Goal: Information Seeking & Learning: Learn about a topic

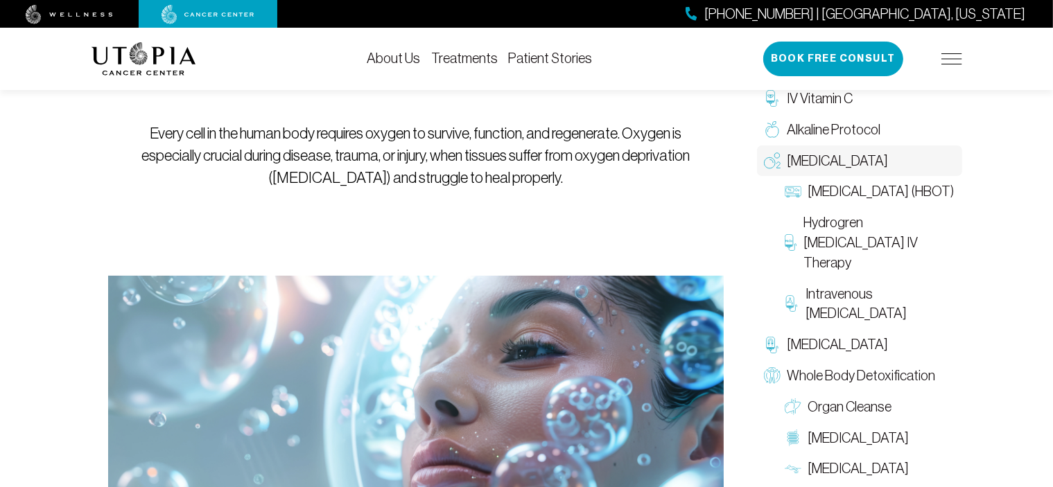
scroll to position [2, 0]
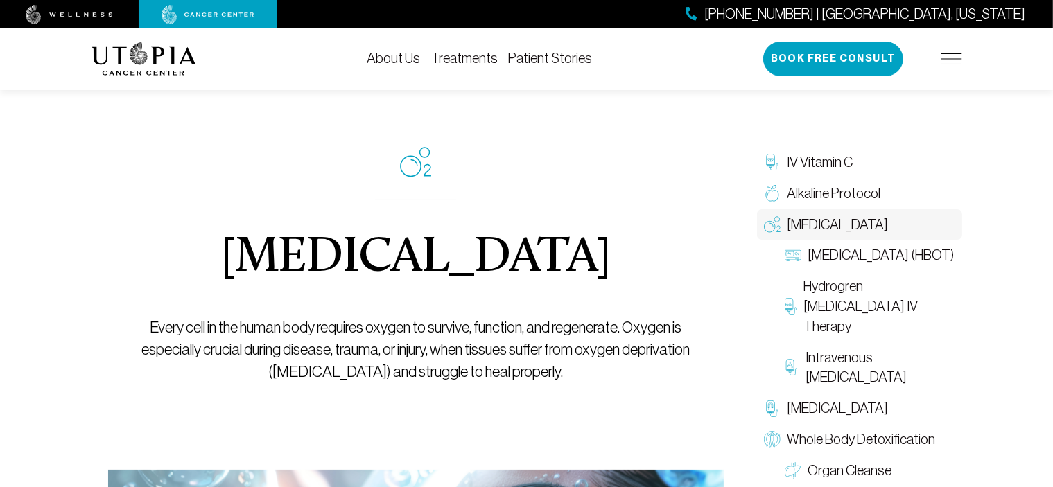
click at [942, 63] on img at bounding box center [951, 58] width 21 height 11
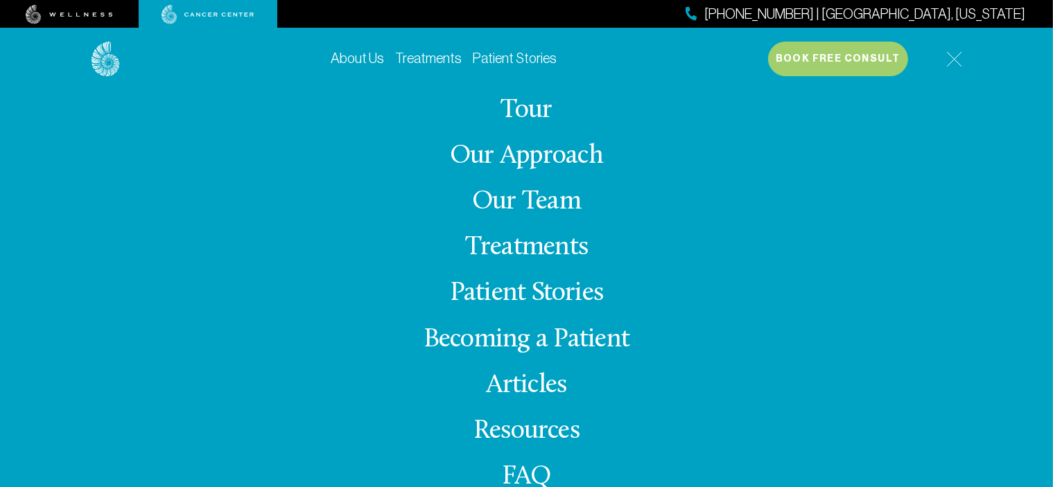
scroll to position [39, 0]
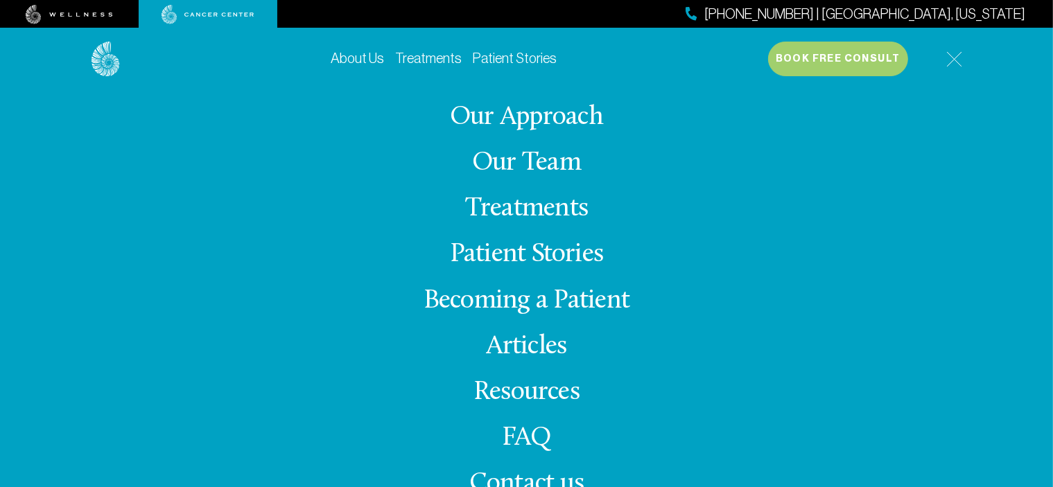
click at [530, 206] on link "Treatments" at bounding box center [526, 208] width 123 height 27
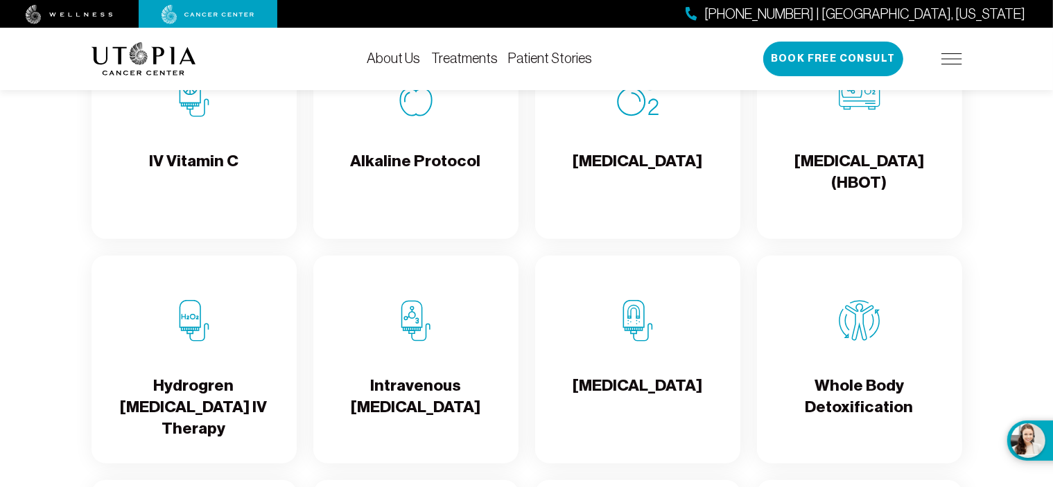
scroll to position [1524, 0]
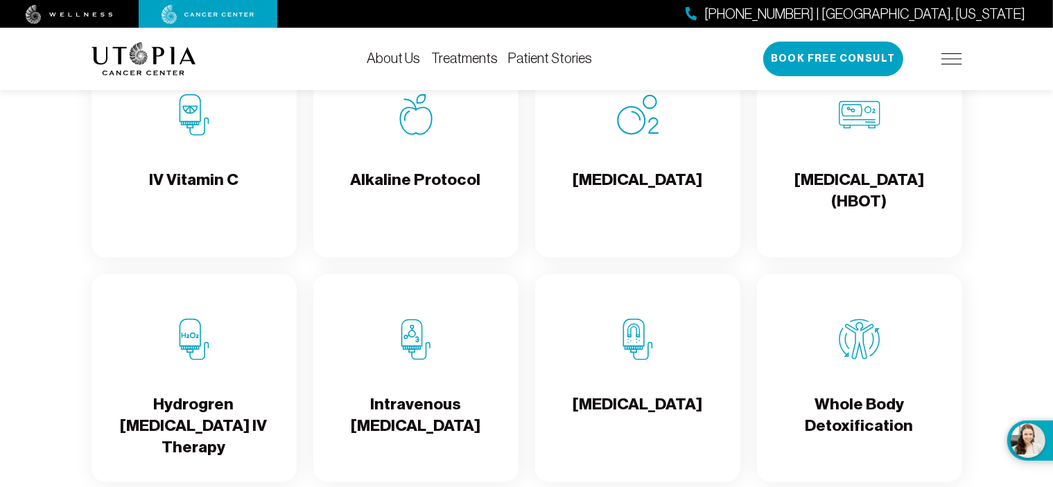
click at [190, 136] on img at bounding box center [194, 115] width 42 height 42
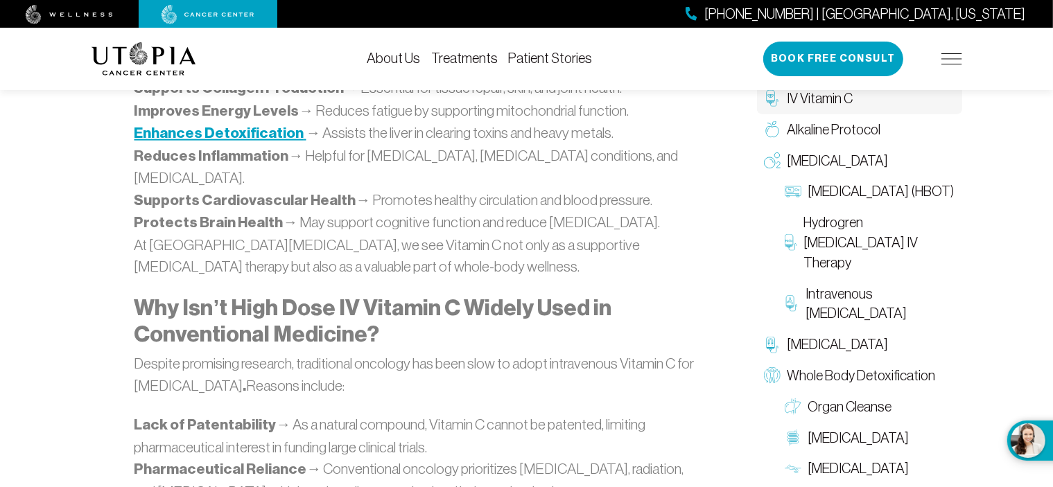
scroll to position [1725, 0]
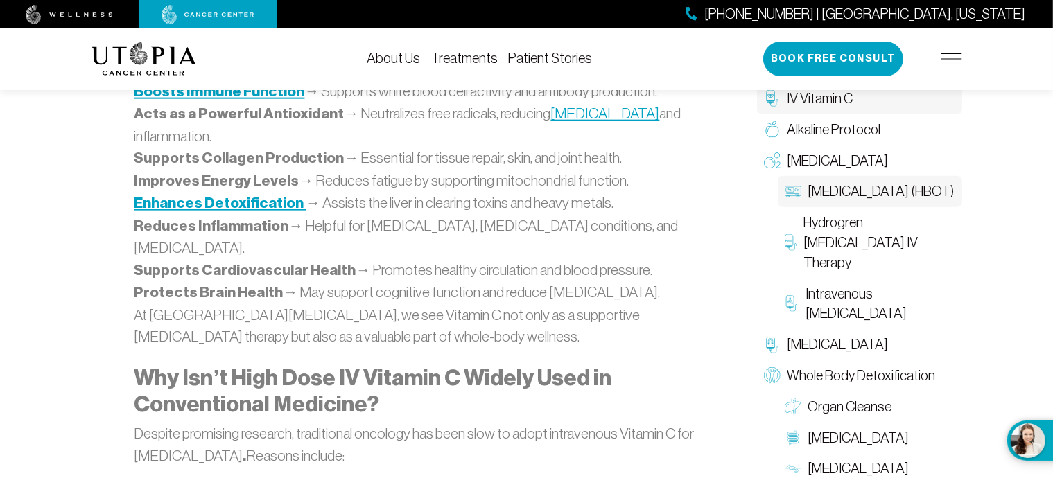
click at [877, 202] on span "[MEDICAL_DATA] (HBOT)" at bounding box center [881, 192] width 146 height 20
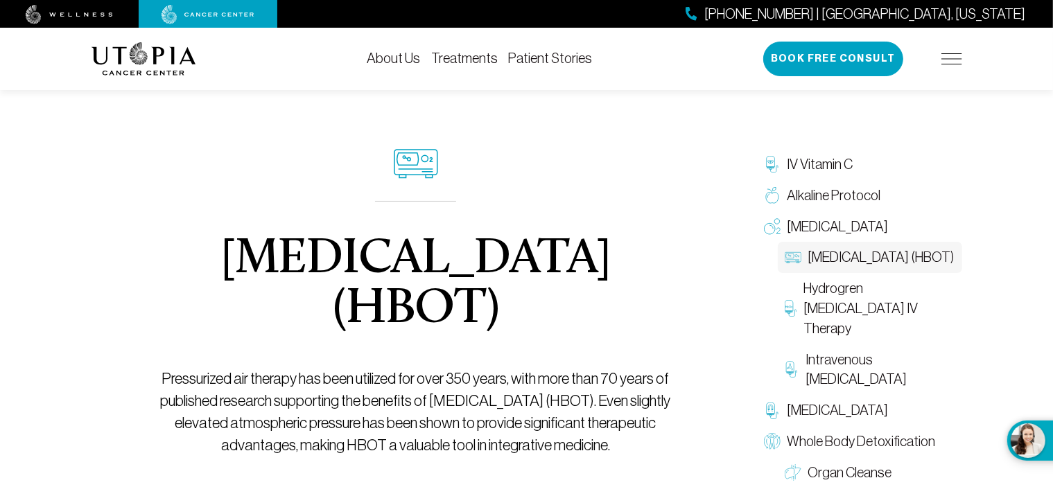
click at [148, 60] on img at bounding box center [143, 58] width 105 height 33
